Goal: Task Accomplishment & Management: Complete application form

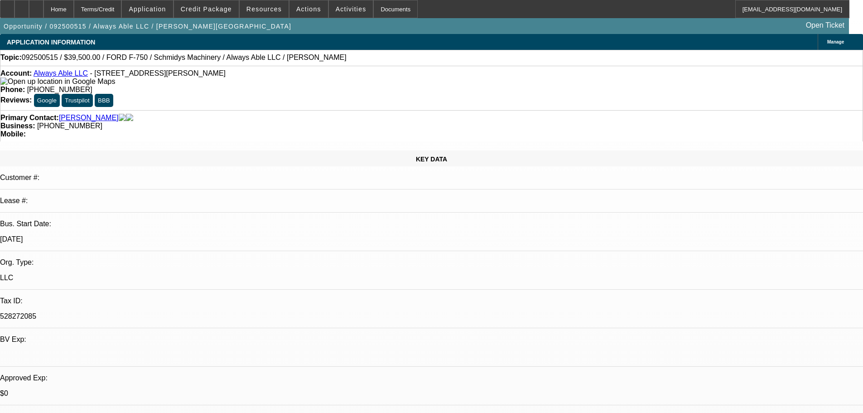
select select "0"
select select "6"
select select "0"
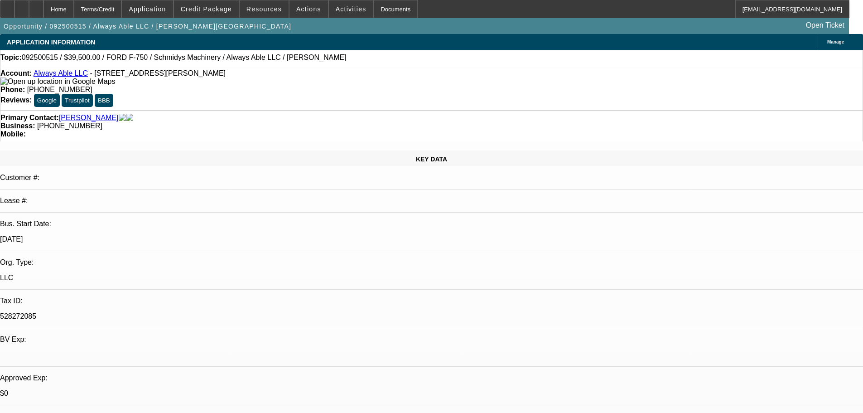
select select "0"
select select "6"
select select "0"
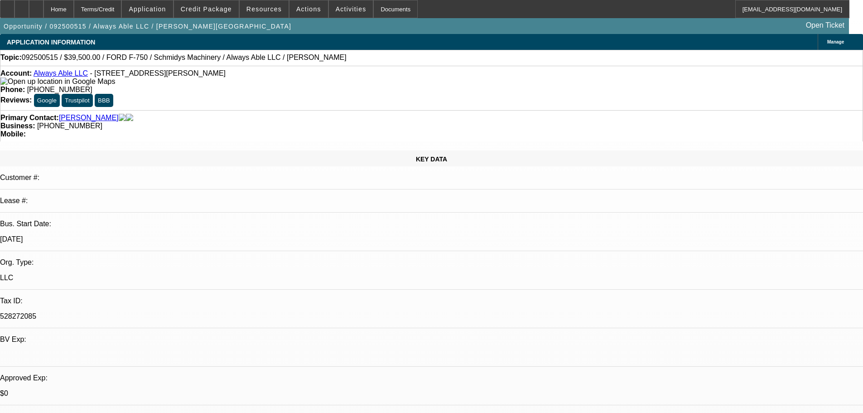
select select "0"
select select "6"
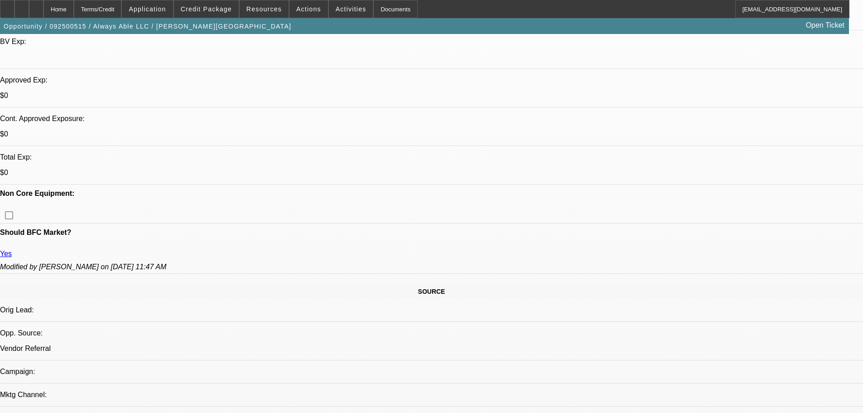
scroll to position [291, 0]
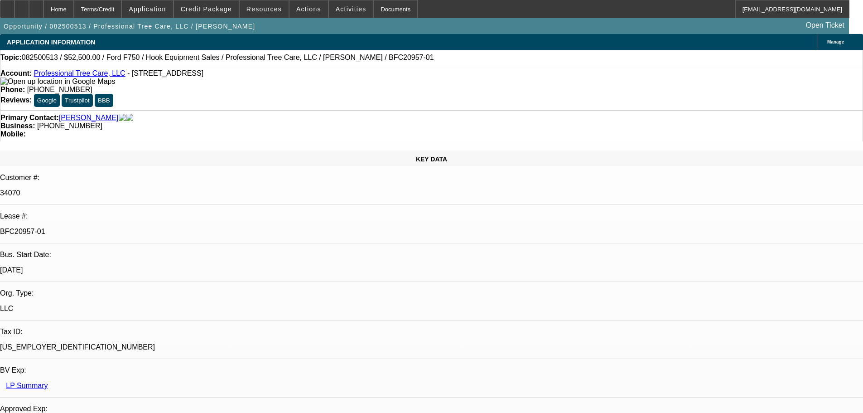
select select "0"
select select "6"
select select "0"
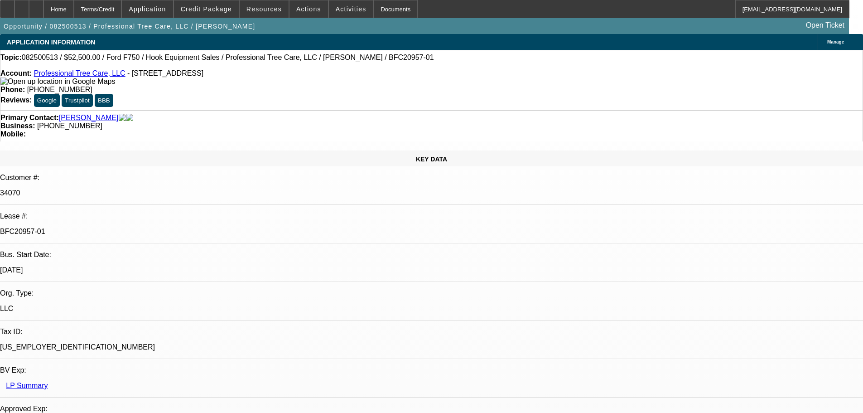
select select "0"
select select "6"
select select "0"
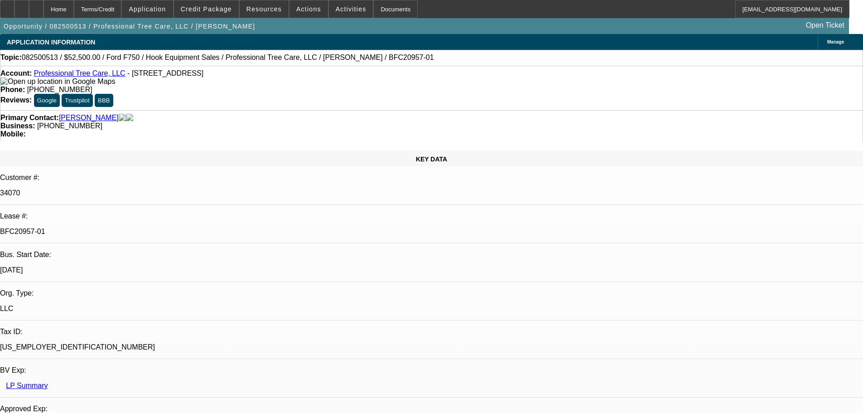
select select "0"
select select "6"
select select "0"
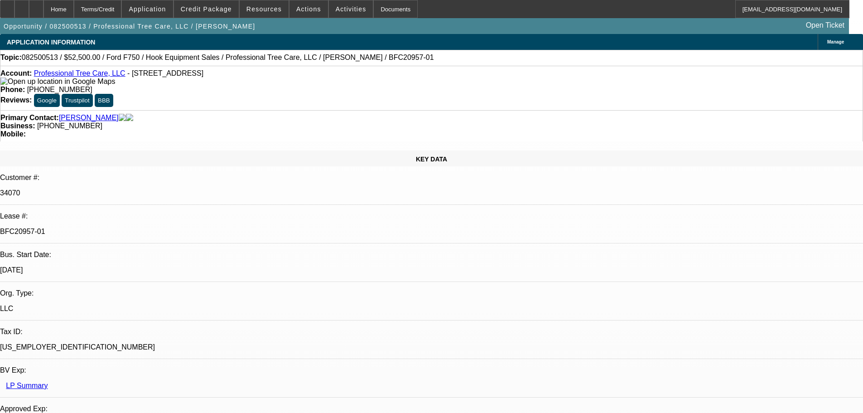
select select "6"
